Goal: Find contact information: Find contact information

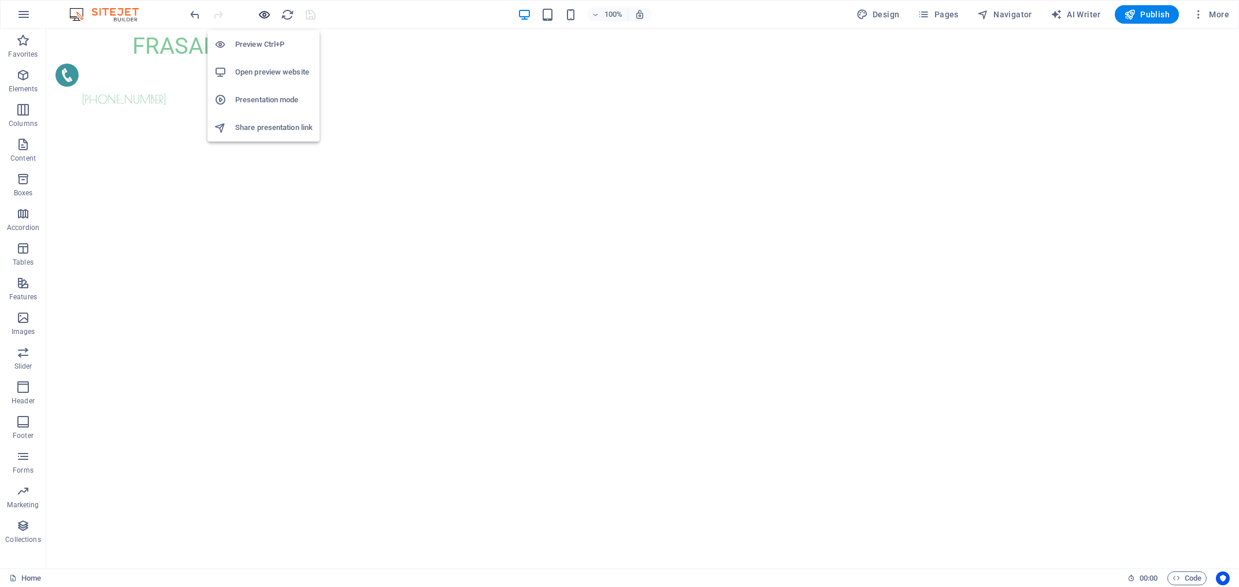
click at [271, 12] on span "button" at bounding box center [264, 14] width 14 height 13
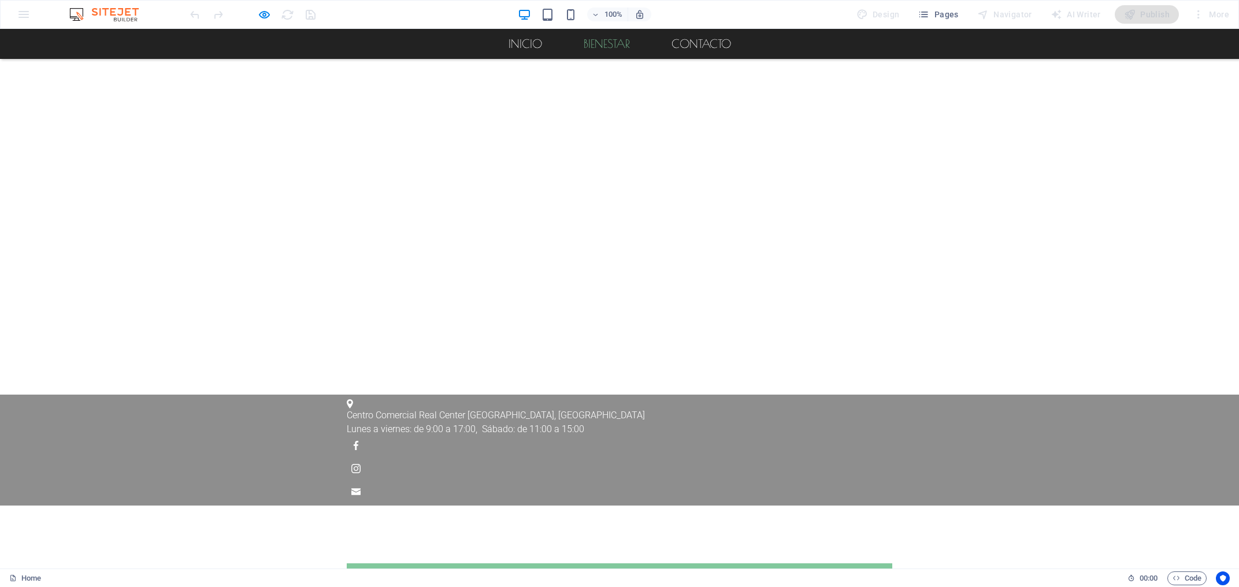
scroll to position [900, 0]
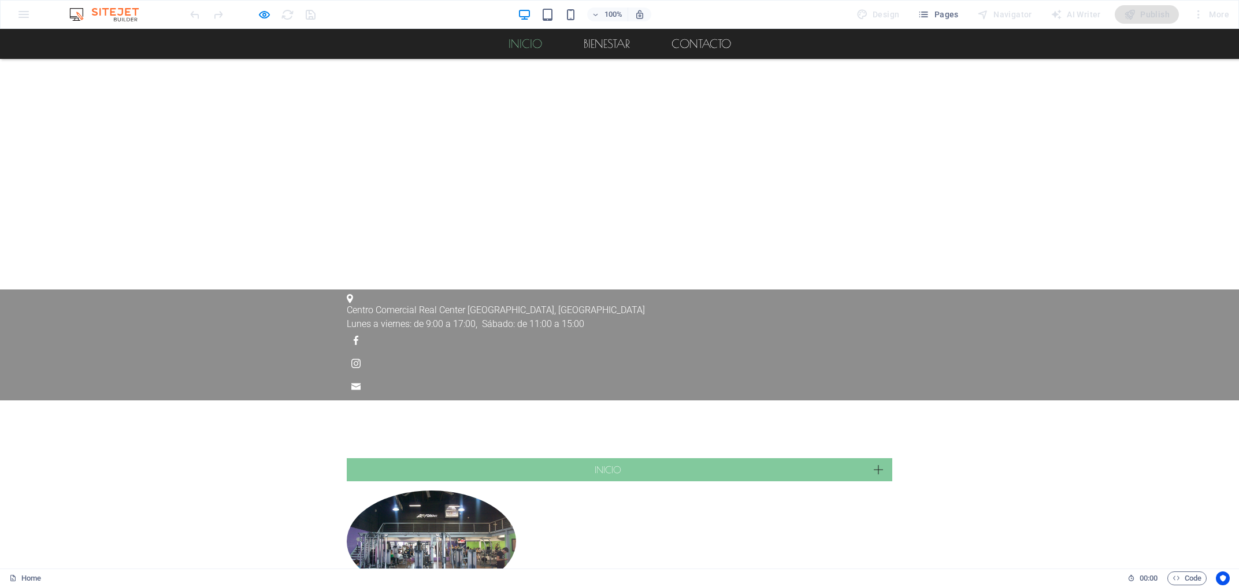
click at [522, 46] on link "Inicio" at bounding box center [525, 44] width 52 height 30
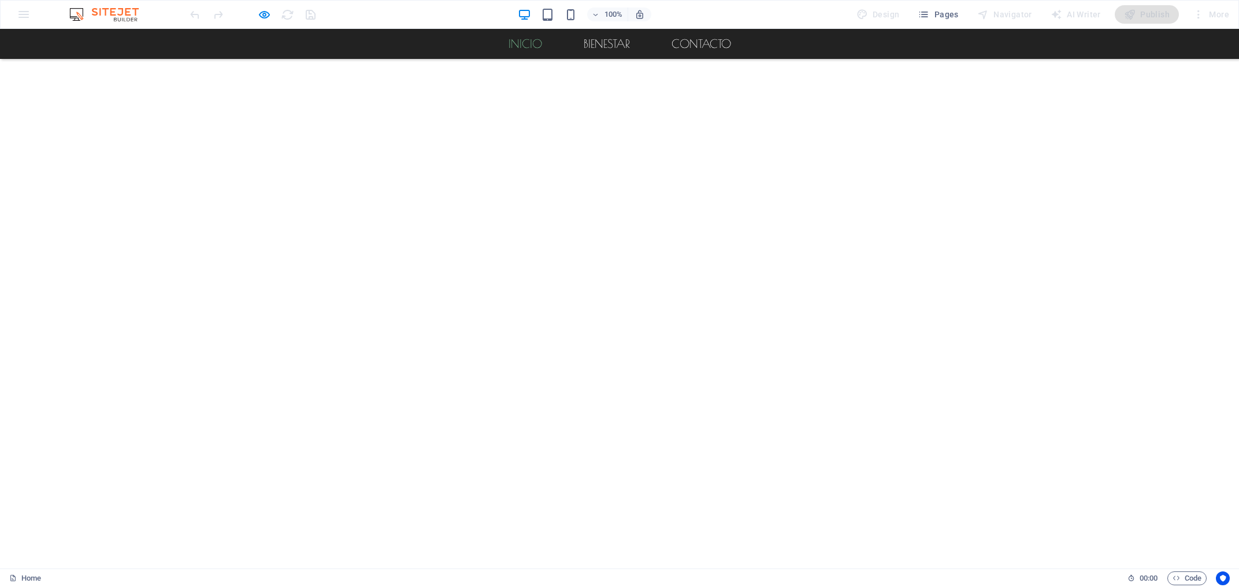
scroll to position [622, 0]
click at [703, 46] on link "Contacto" at bounding box center [701, 44] width 78 height 30
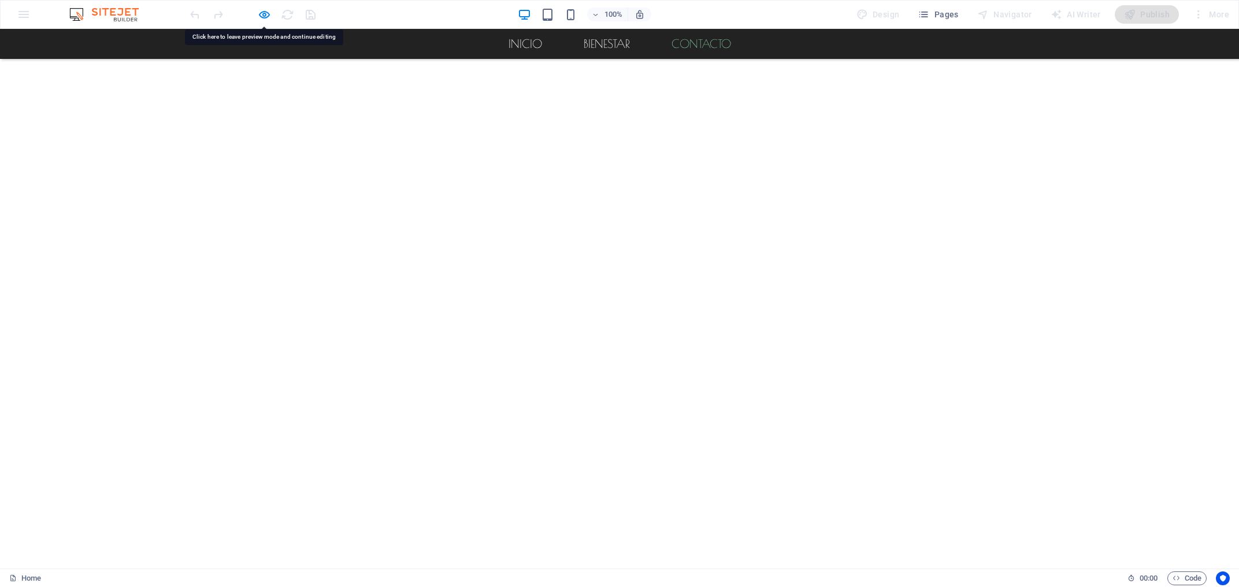
click at [703, 46] on link "Contacto" at bounding box center [701, 44] width 78 height 30
click at [695, 44] on link "Contacto" at bounding box center [701, 44] width 78 height 30
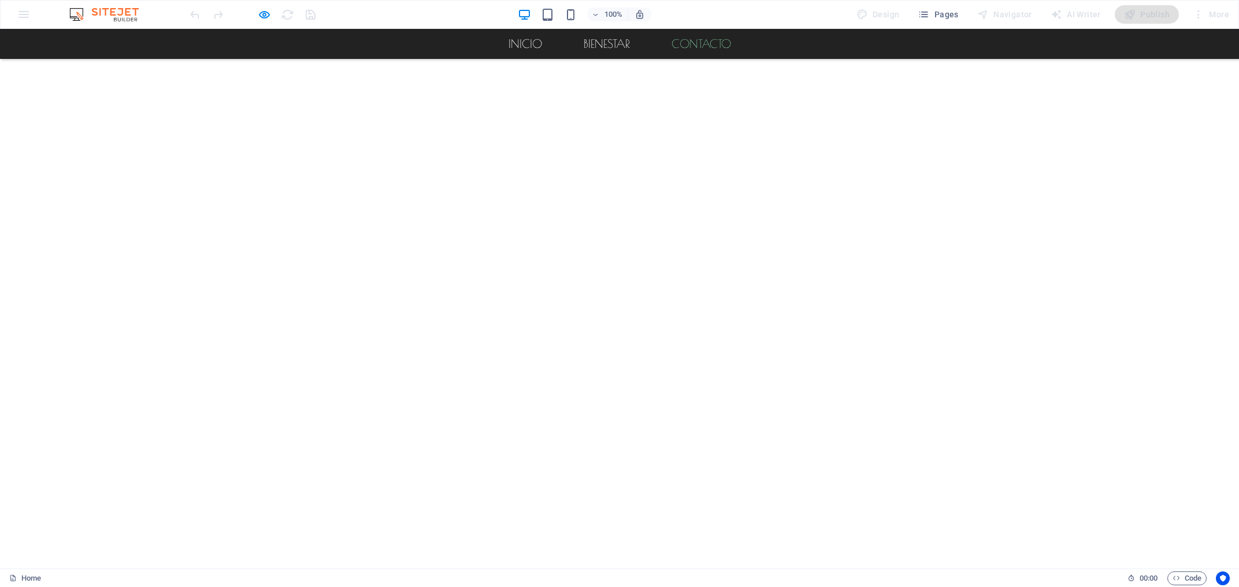
click at [698, 44] on link "Contacto" at bounding box center [701, 44] width 78 height 30
click at [707, 44] on link "Contacto" at bounding box center [701, 44] width 78 height 30
click at [715, 46] on link "Contacto" at bounding box center [701, 44] width 78 height 30
click at [510, 39] on link "Inicio" at bounding box center [525, 44] width 52 height 30
click at [611, 46] on link "bienestar" at bounding box center [606, 44] width 65 height 30
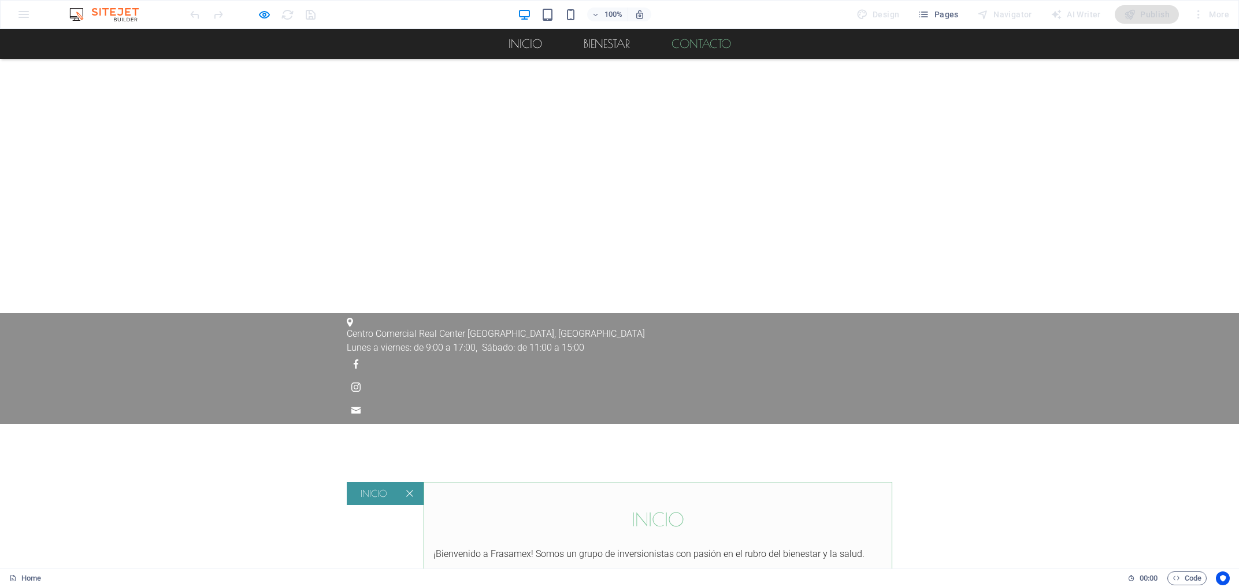
scroll to position [942, 0]
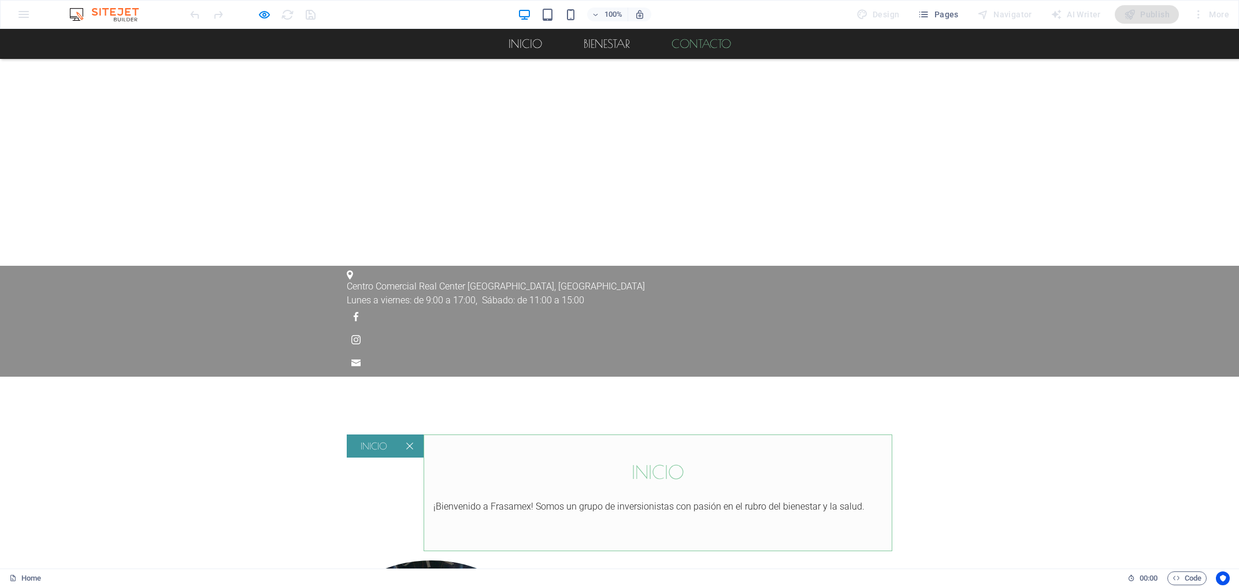
click at [696, 46] on link "Contacto" at bounding box center [701, 44] width 78 height 30
click at [259, 11] on icon "button" at bounding box center [264, 14] width 13 height 13
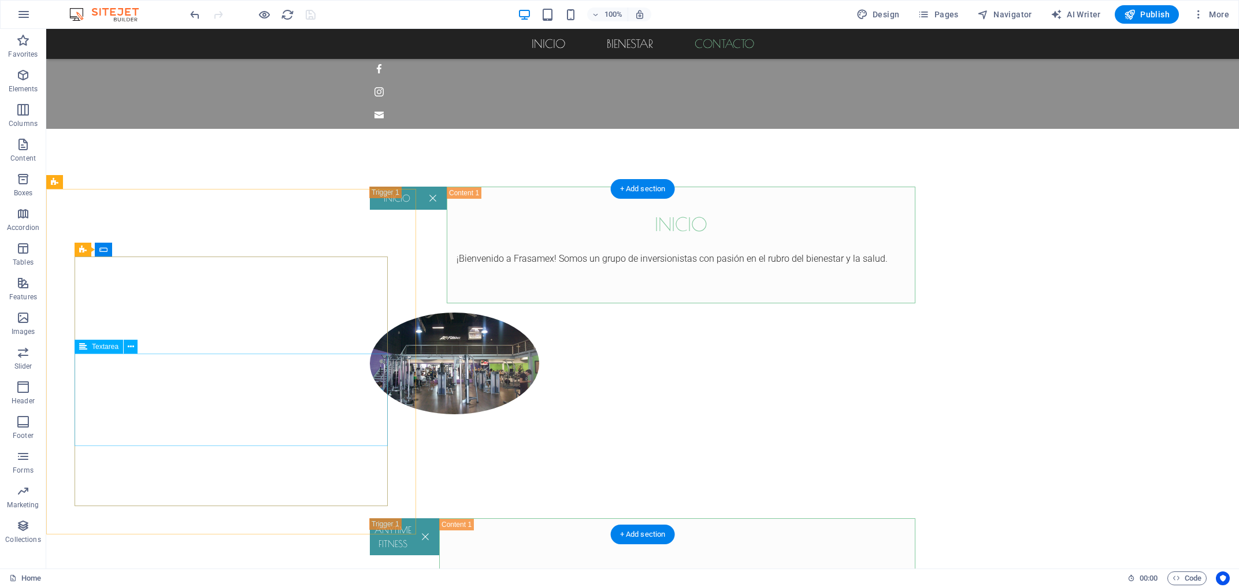
scroll to position [1252, 0]
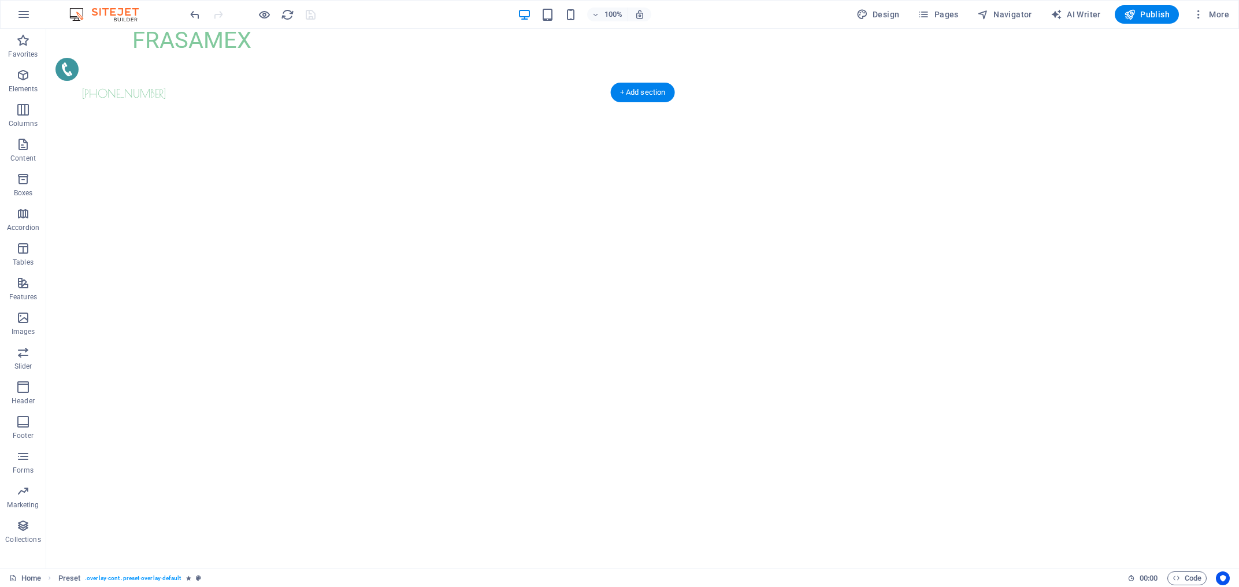
scroll to position [0, 0]
